Goal: Information Seeking & Learning: Learn about a topic

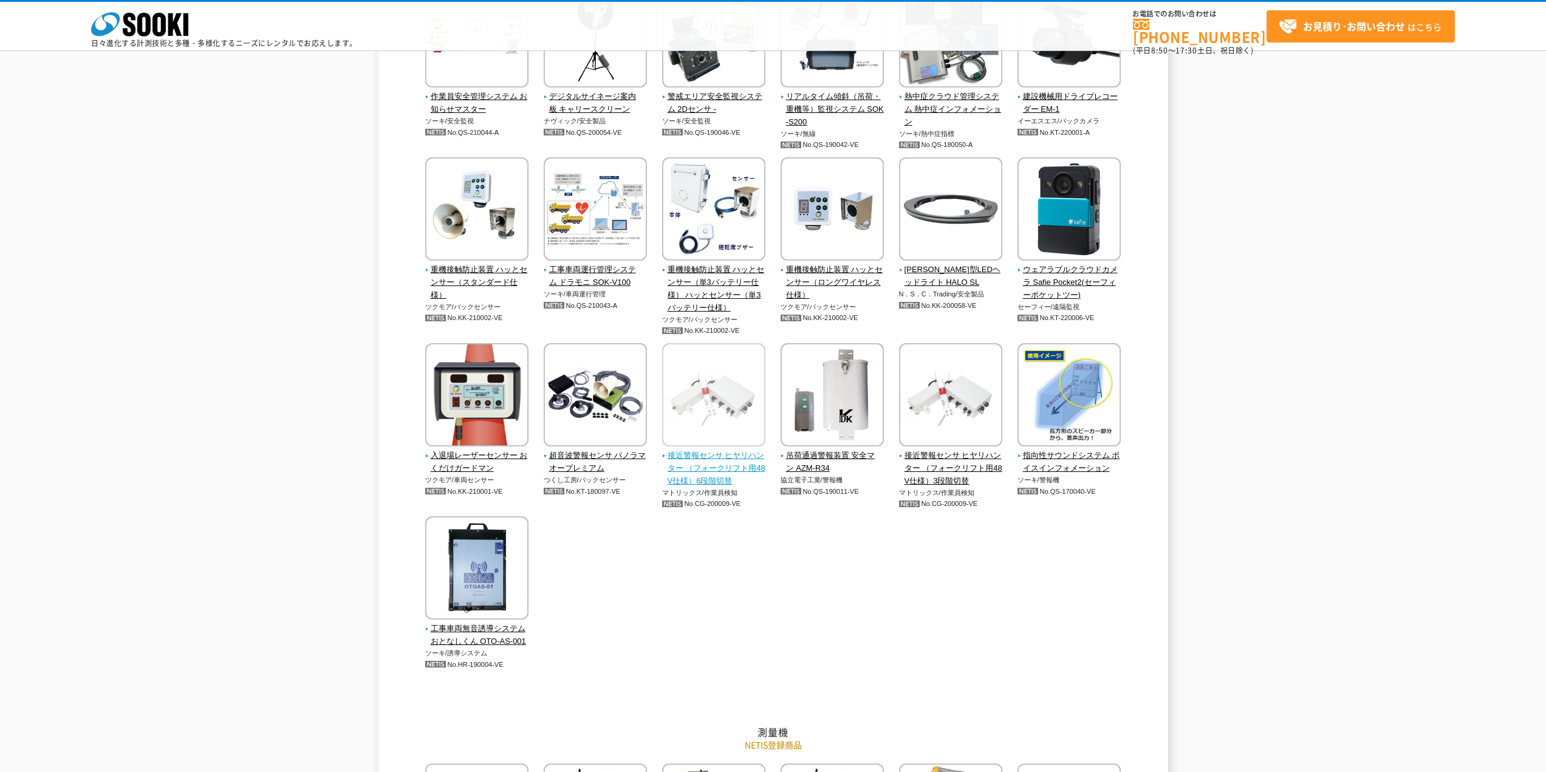
scroll to position [2661, 0]
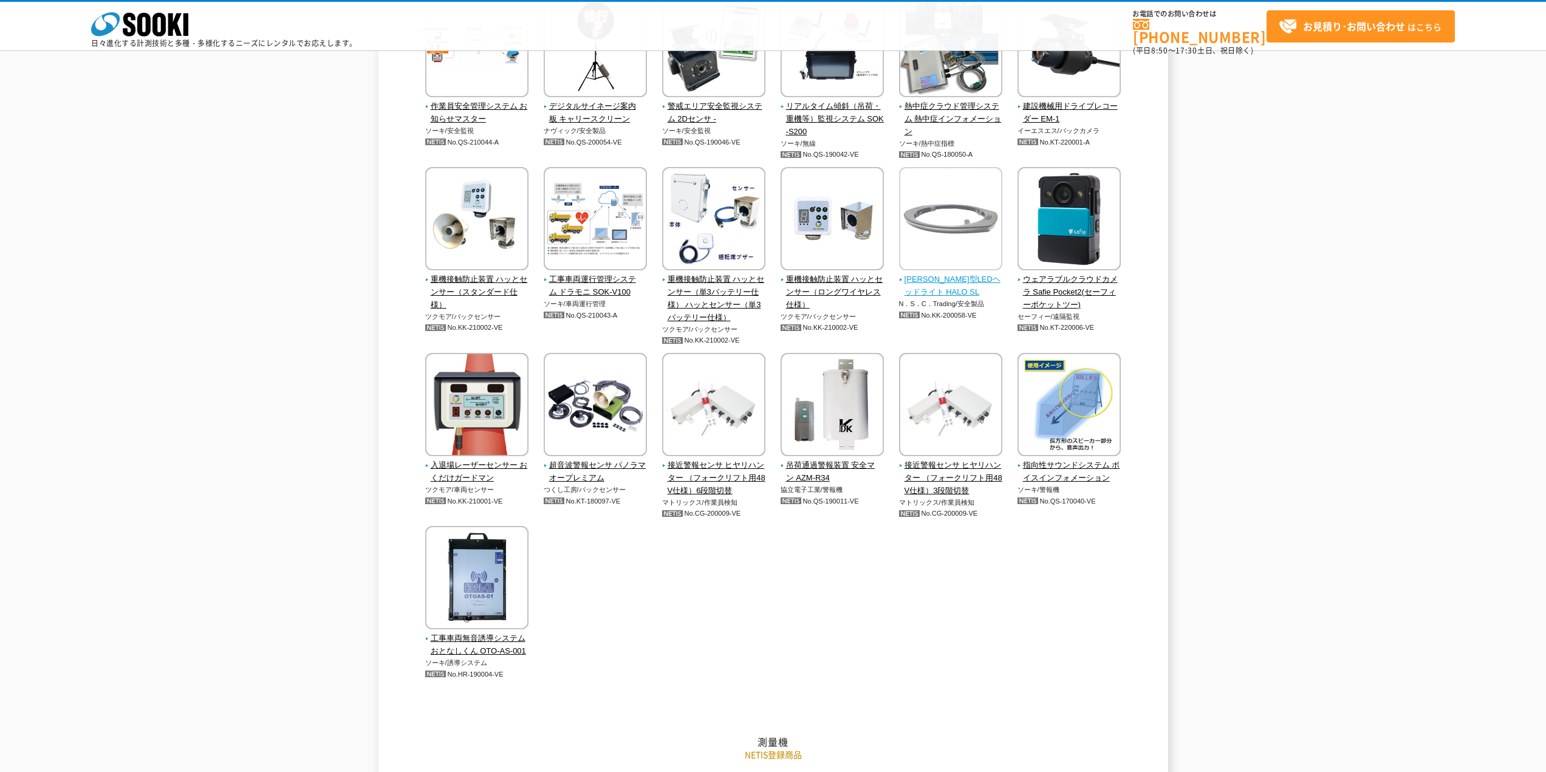
click at [900, 270] on img at bounding box center [950, 220] width 103 height 106
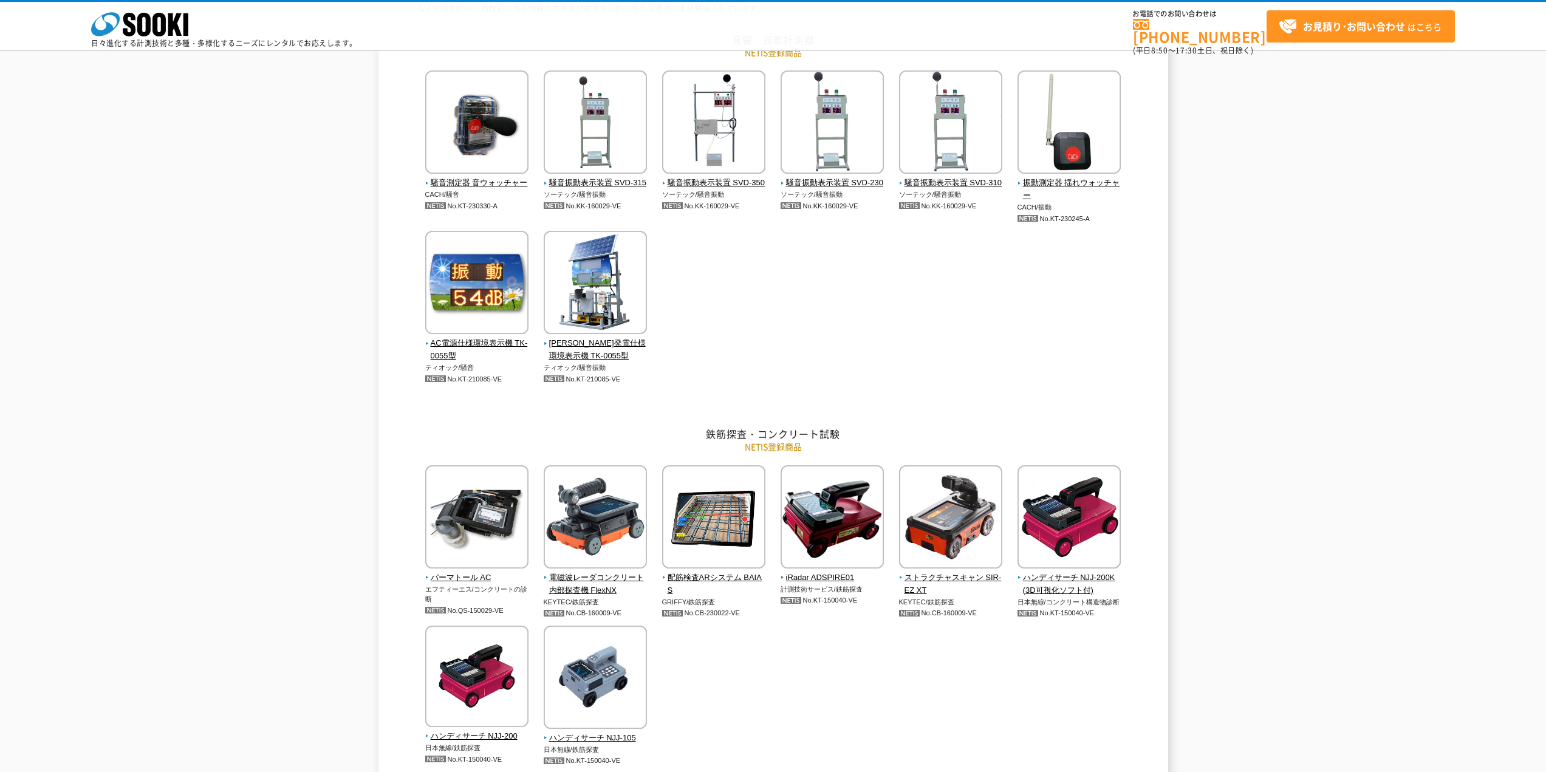
scroll to position [182, 0]
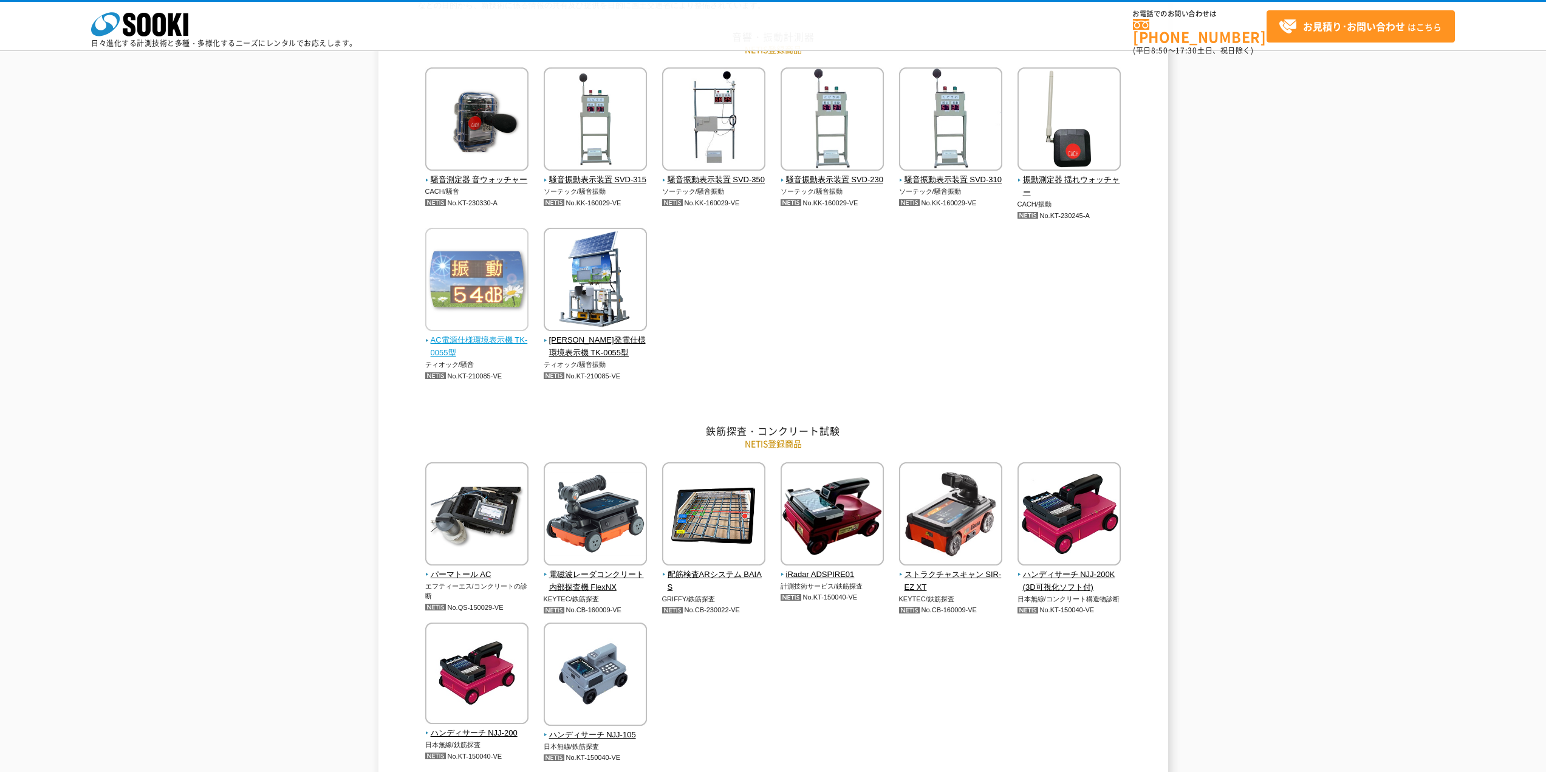
click at [495, 258] on img at bounding box center [476, 281] width 103 height 106
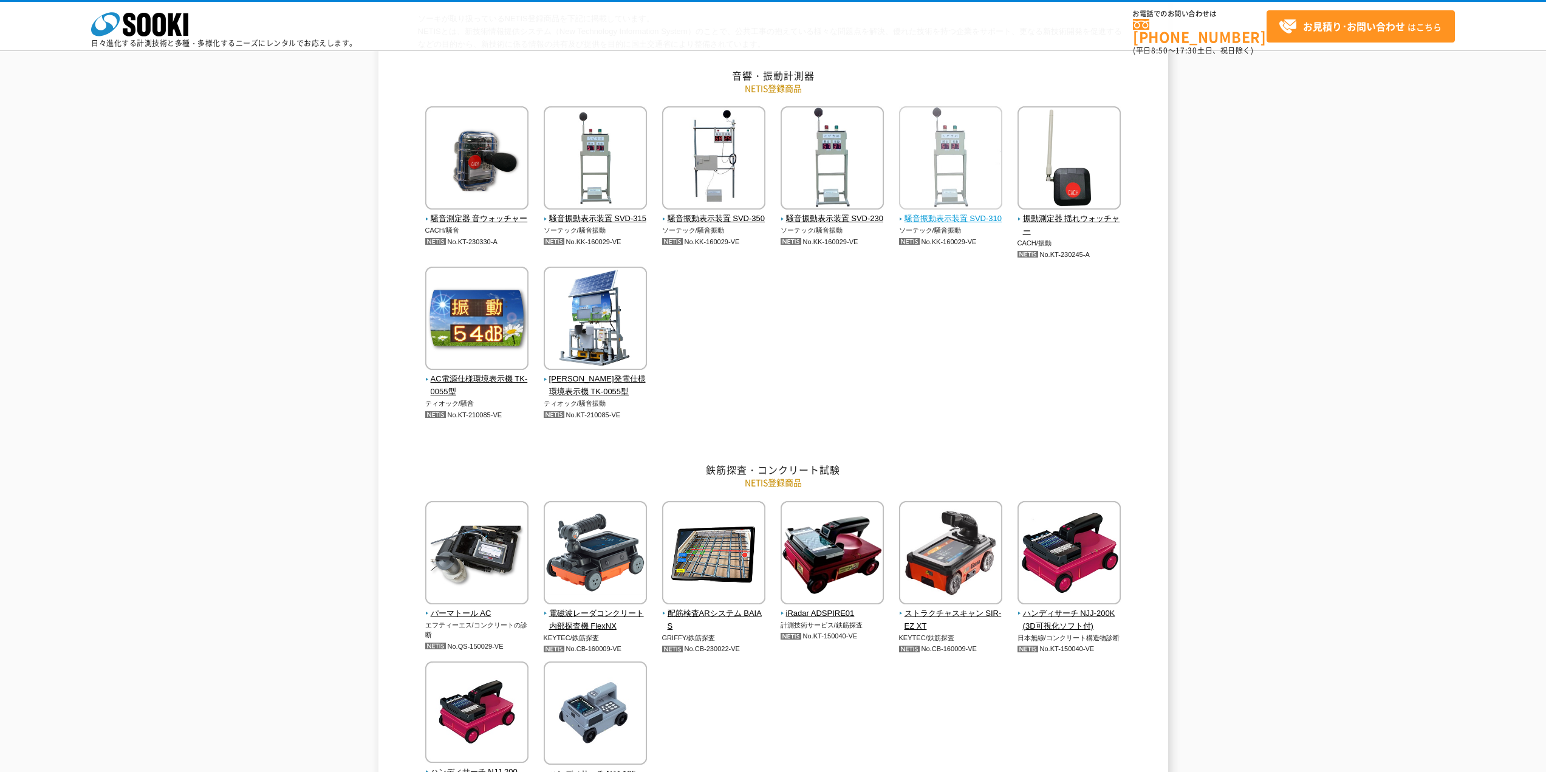
scroll to position [122, 0]
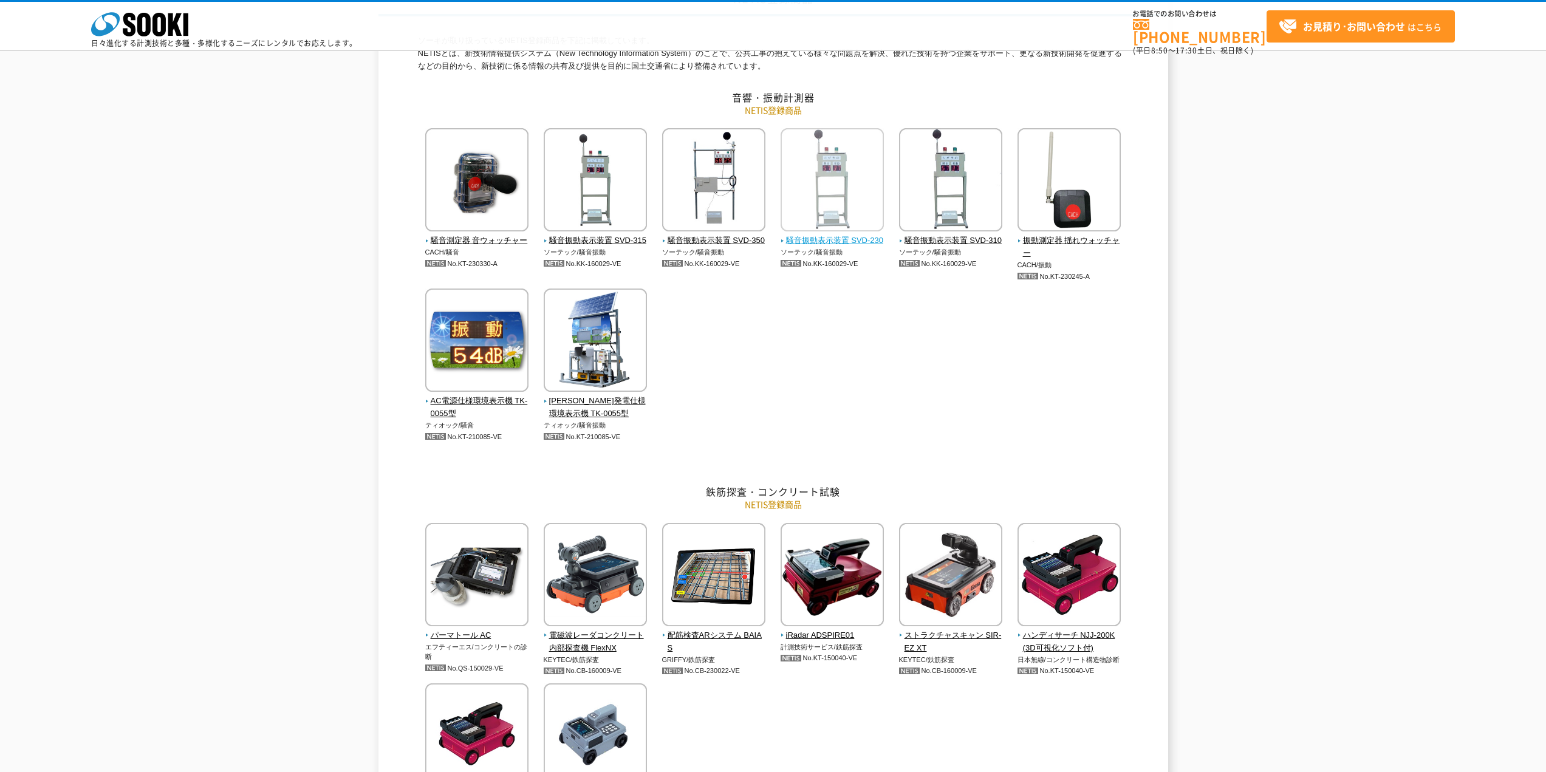
click at [861, 194] on img at bounding box center [832, 181] width 103 height 106
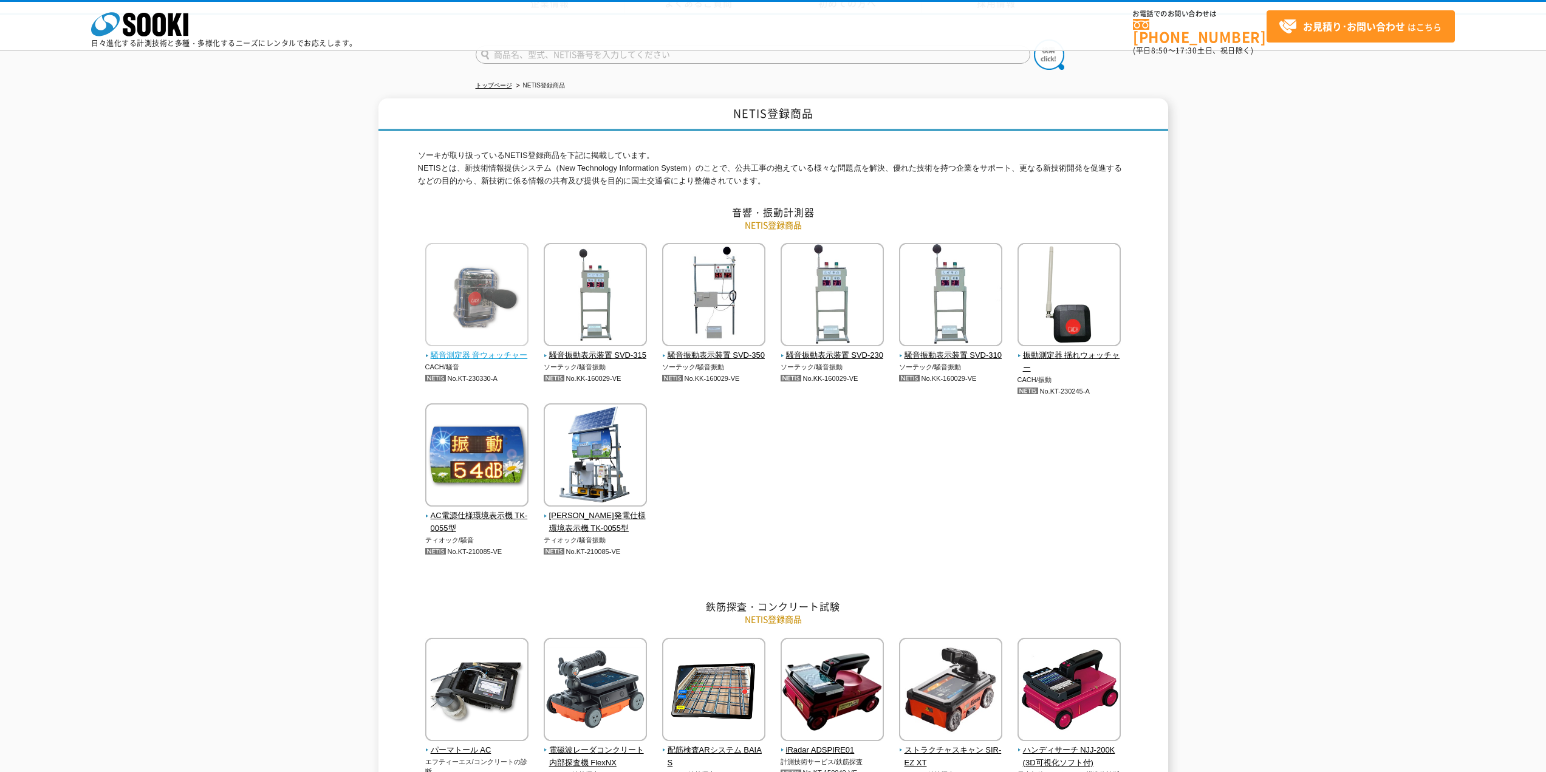
scroll to position [0, 0]
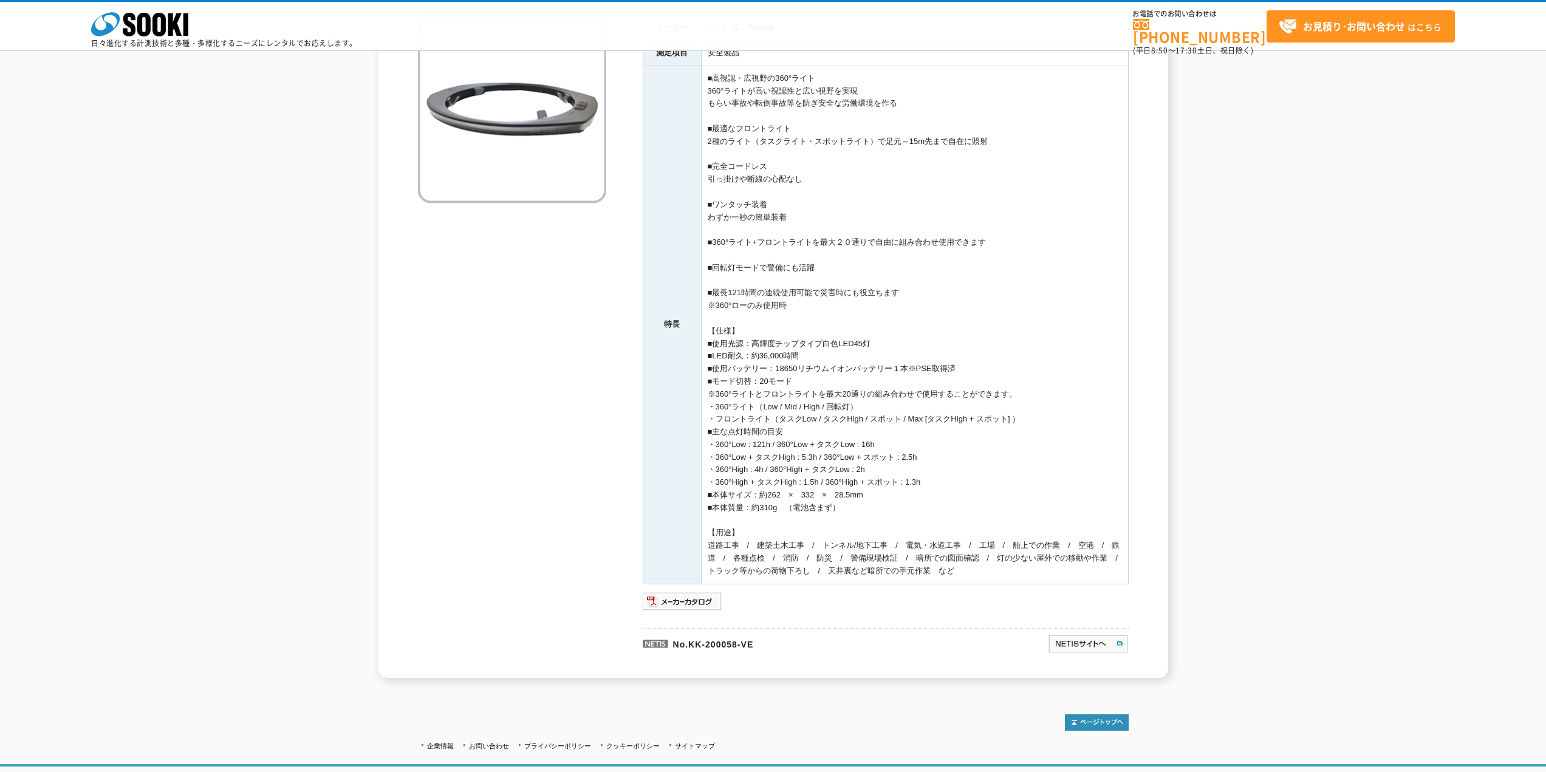
scroll to position [233, 0]
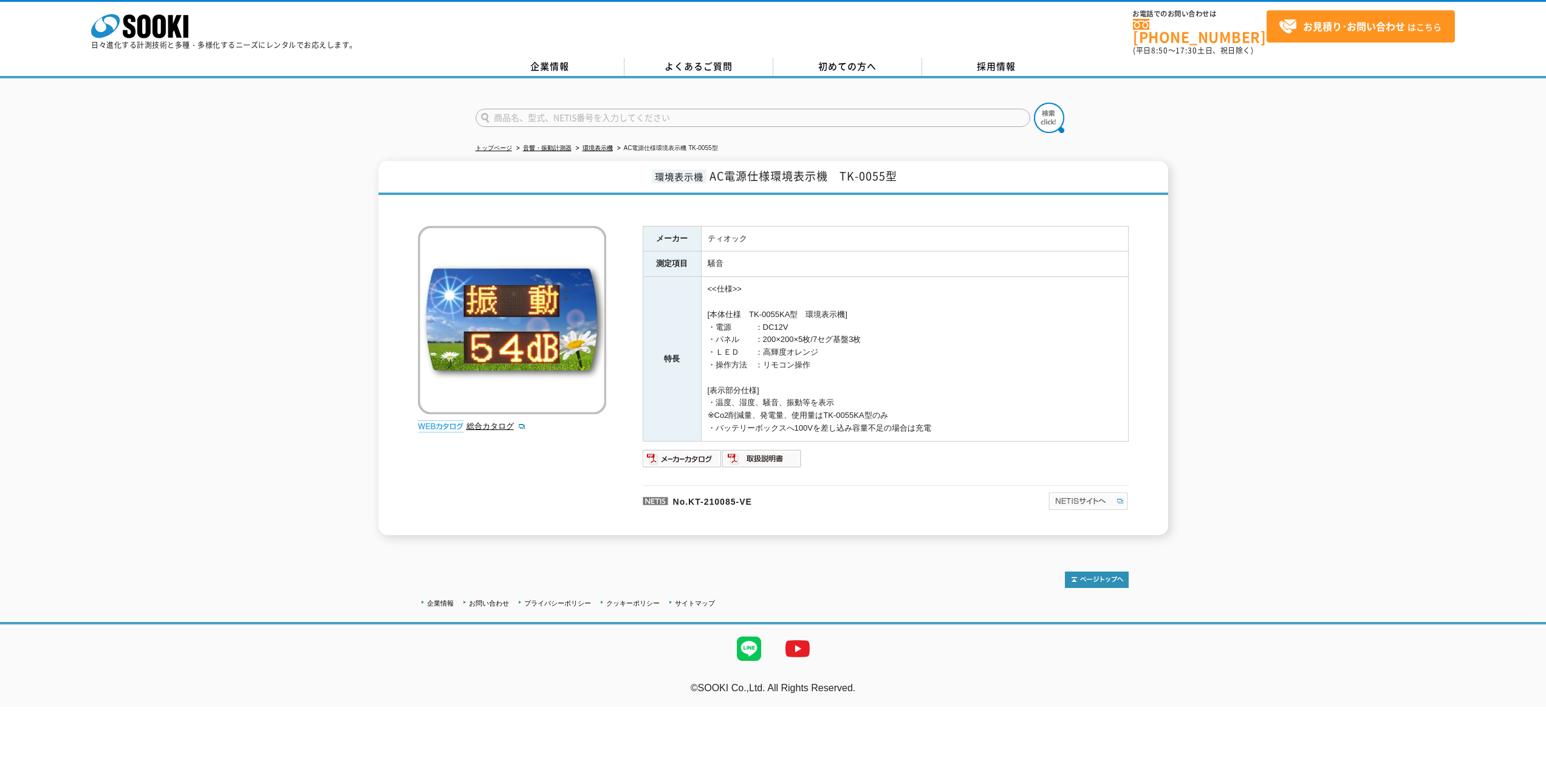
click at [1094, 495] on img at bounding box center [1088, 501] width 81 height 19
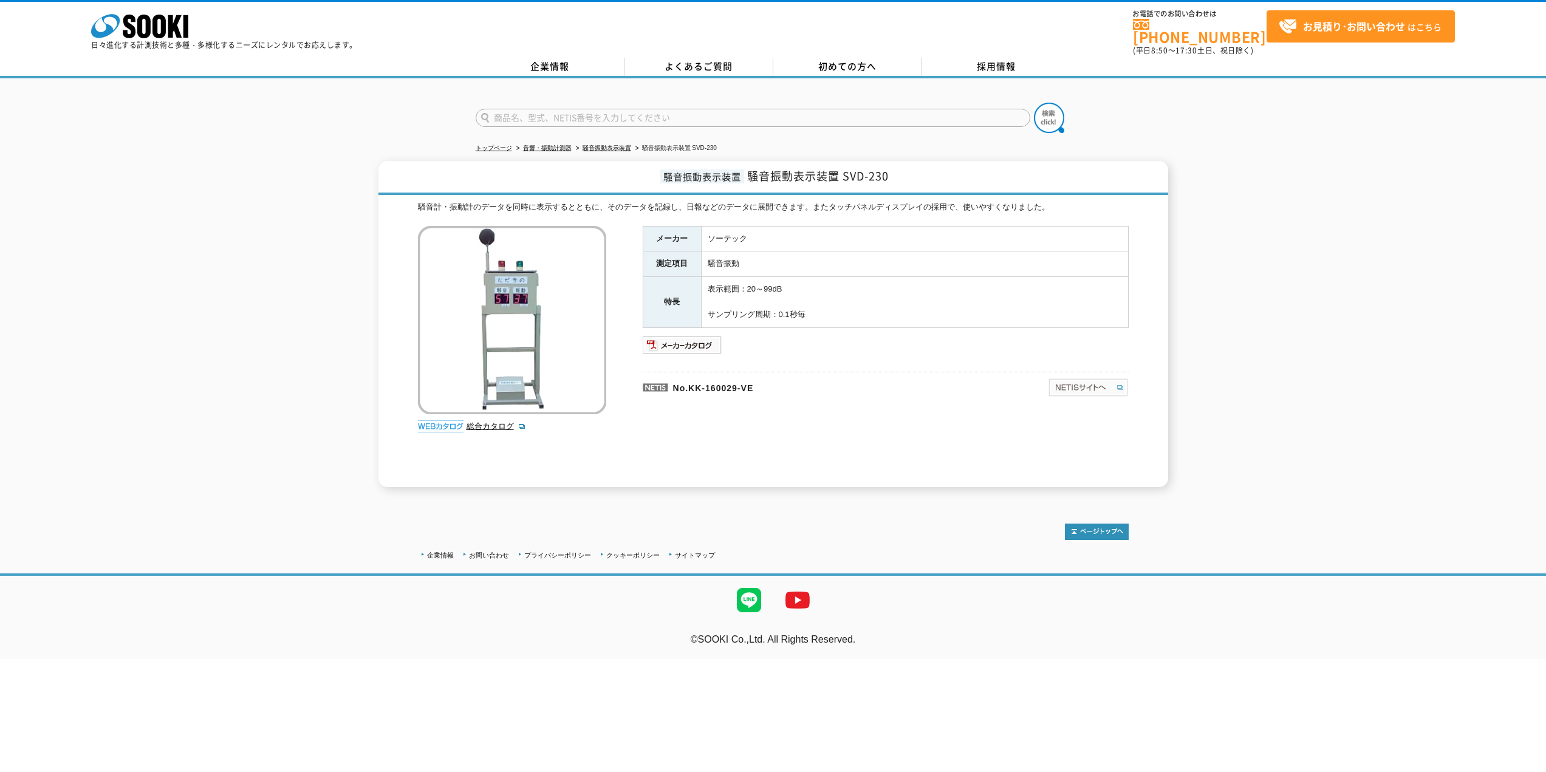
click at [1087, 378] on img at bounding box center [1088, 387] width 81 height 19
